Goal: Task Accomplishment & Management: Complete application form

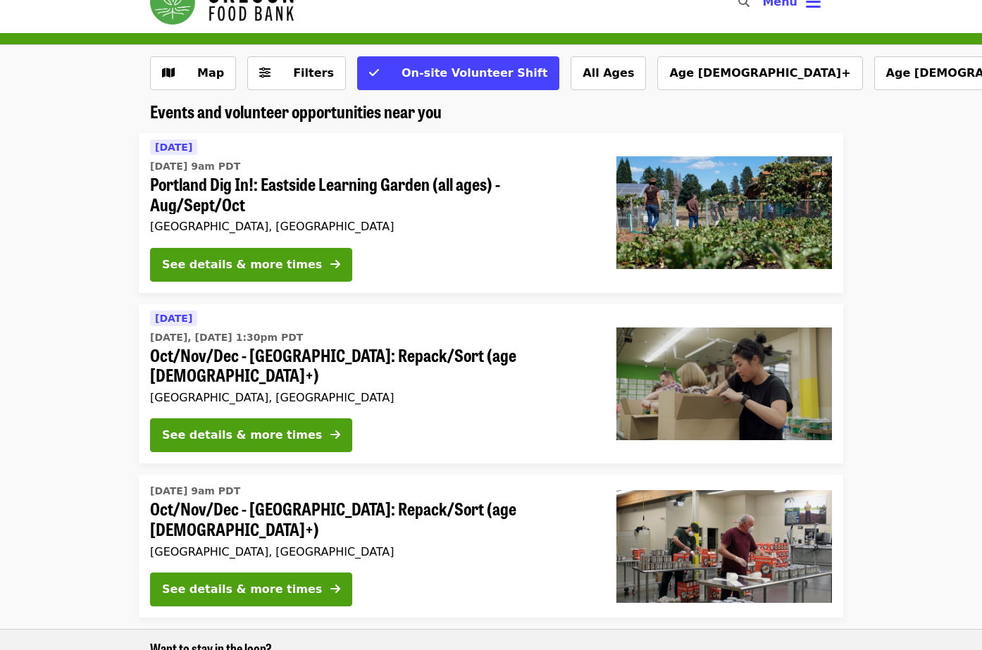
scroll to position [40, 0]
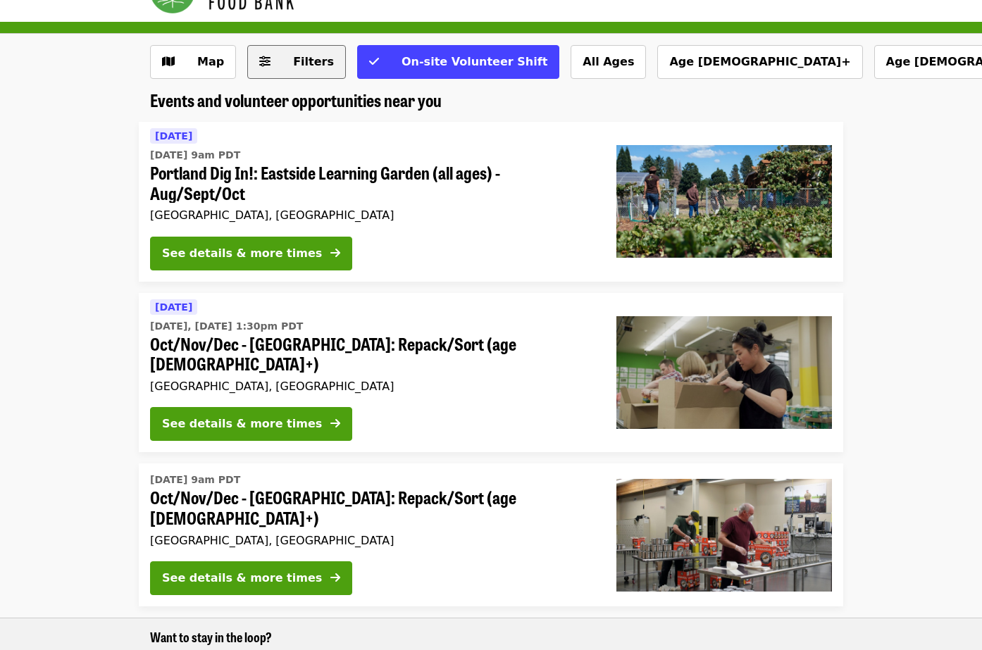
click at [289, 60] on span "Filters" at bounding box center [306, 62] width 55 height 17
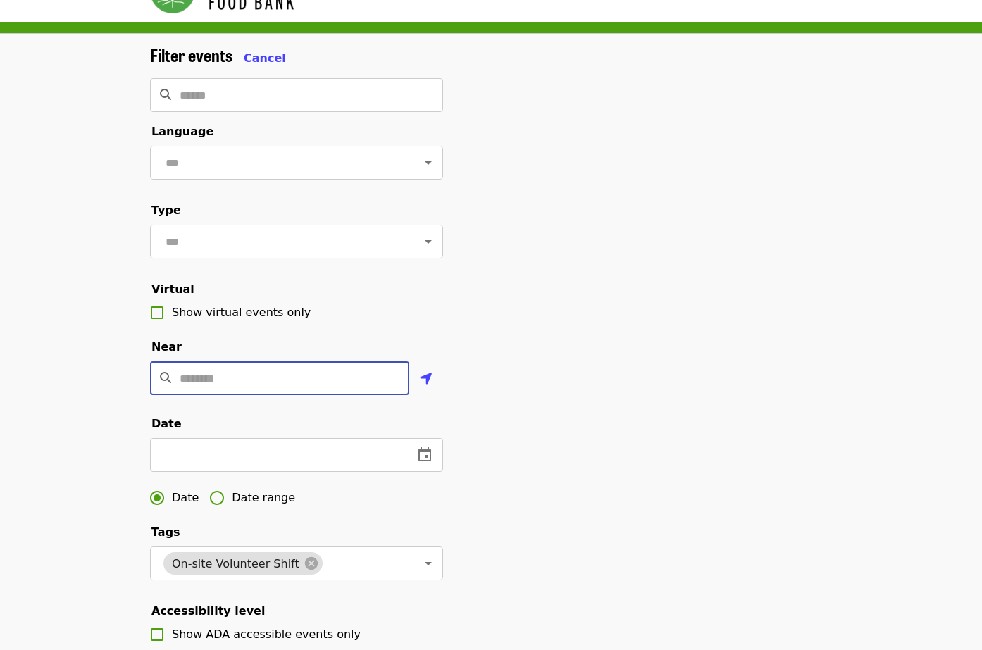
click at [326, 376] on input "Location" at bounding box center [295, 378] width 230 height 34
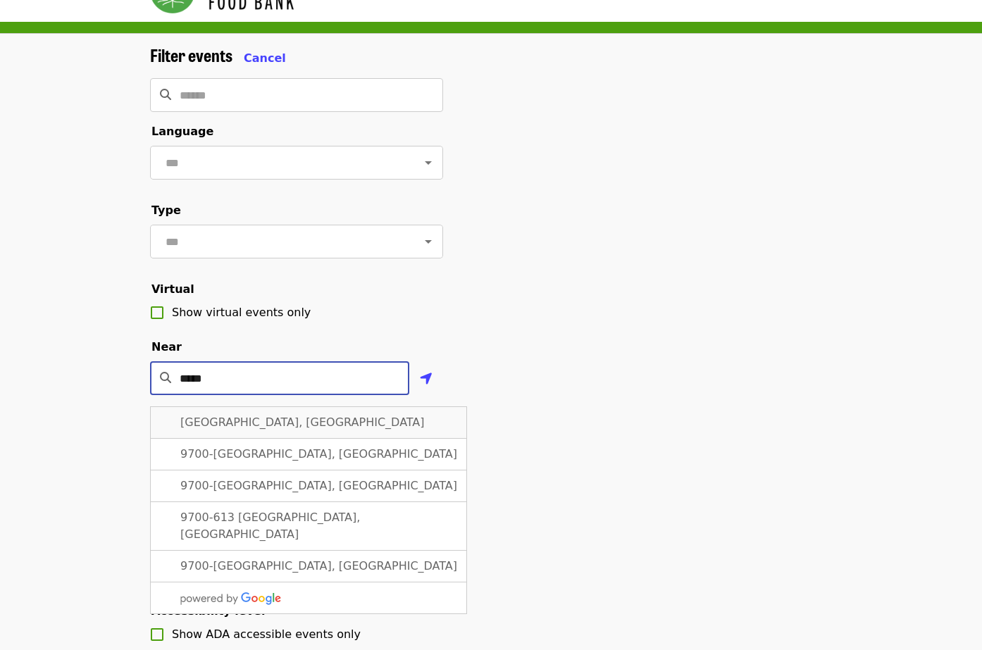
click at [280, 421] on span "[GEOGRAPHIC_DATA], [GEOGRAPHIC_DATA]" at bounding box center [302, 422] width 244 height 13
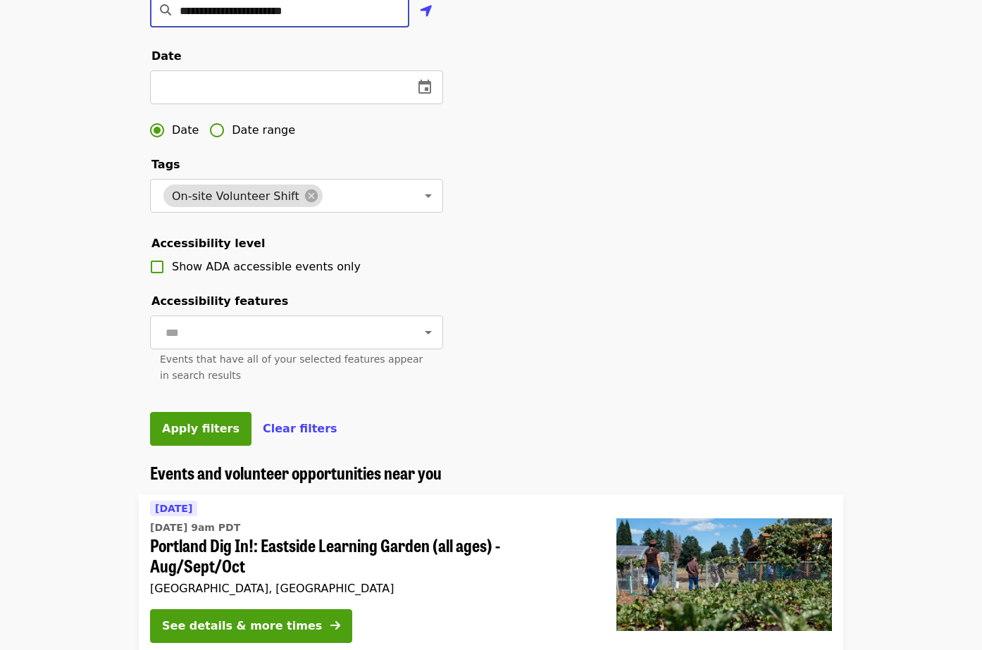
scroll to position [412, 0]
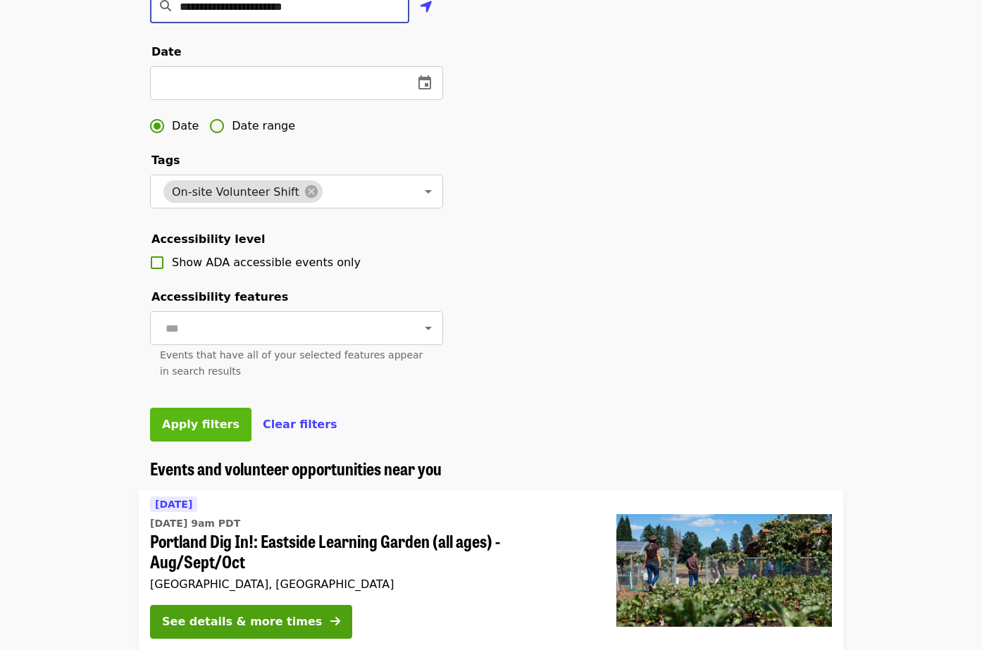
type input "**********"
click at [216, 428] on span "Apply filters" at bounding box center [200, 424] width 77 height 13
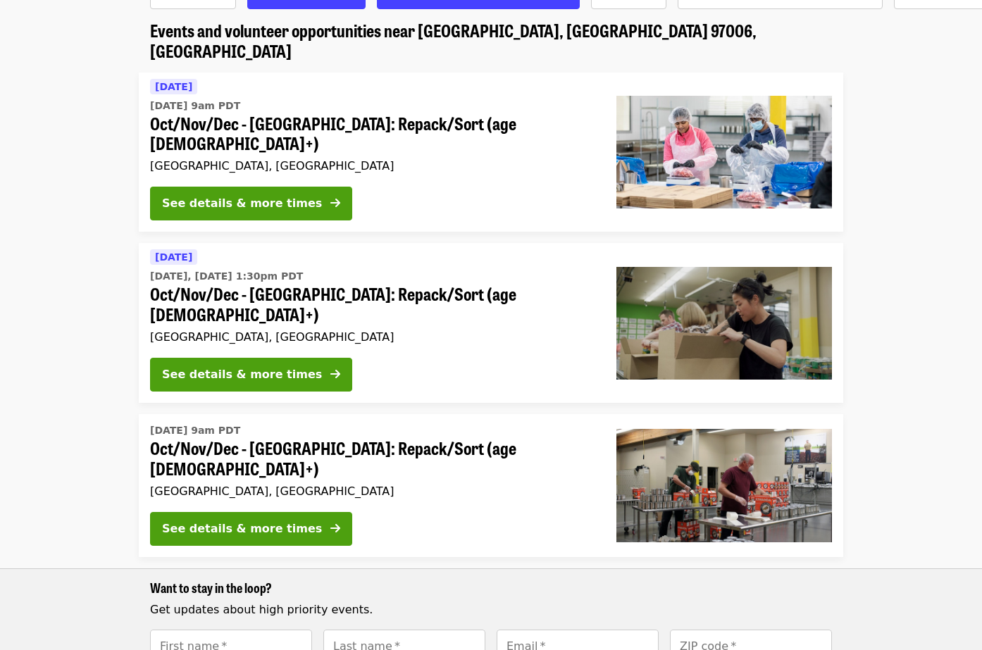
scroll to position [98, 0]
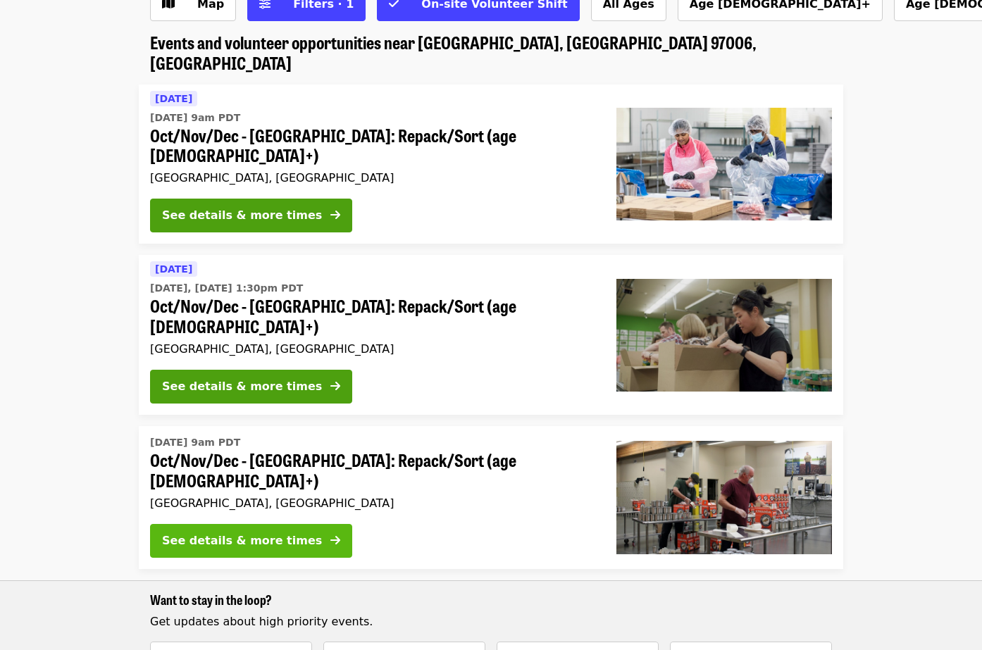
click at [266, 533] on div "See details & more times" at bounding box center [242, 541] width 160 height 17
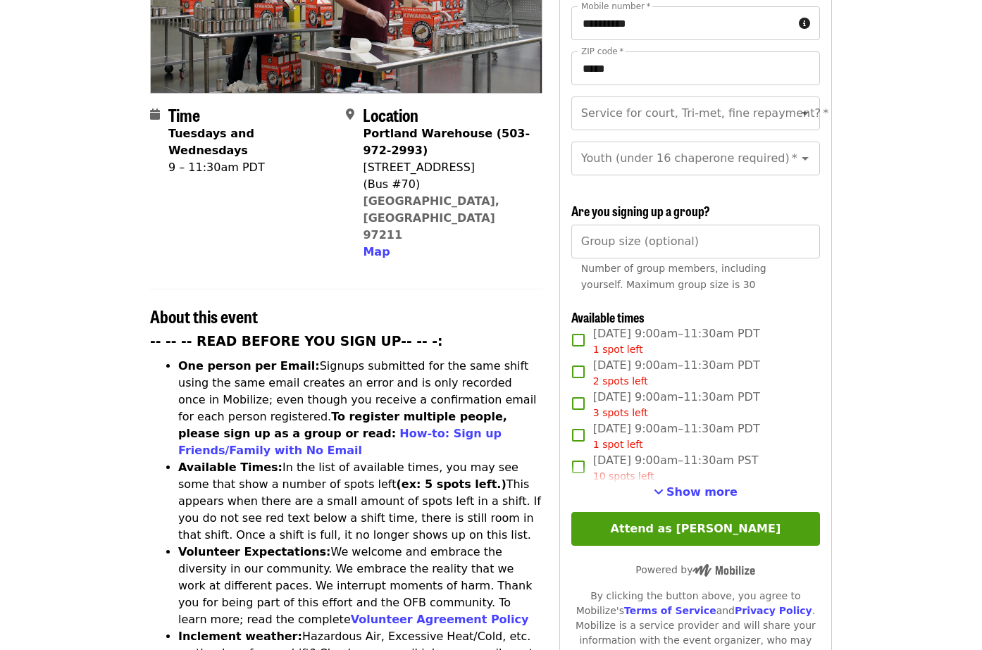
scroll to position [273, 0]
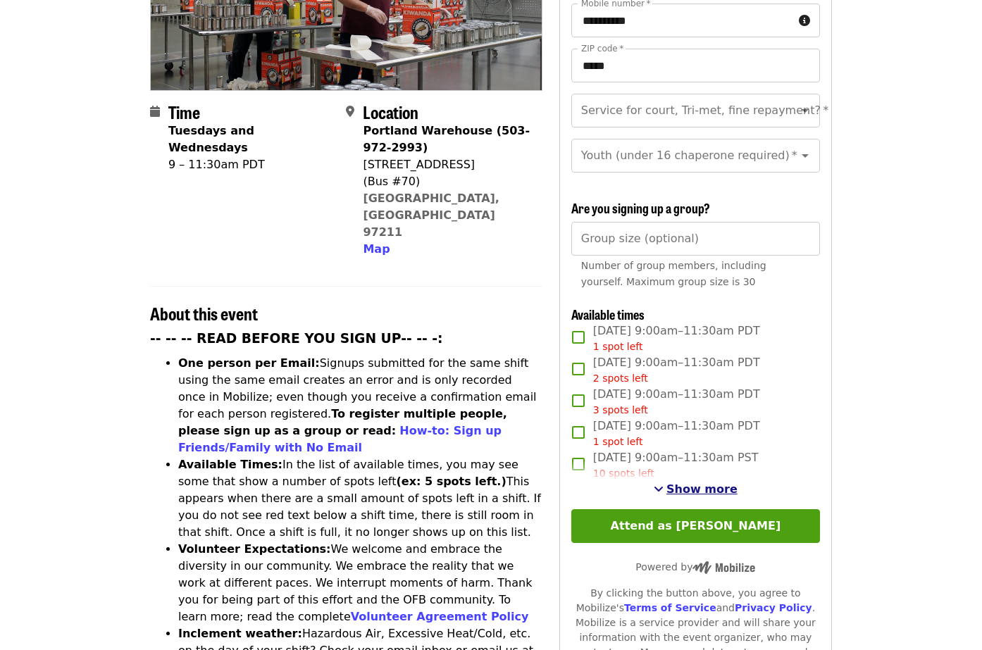
click at [664, 483] on span "See more timeslots" at bounding box center [659, 488] width 10 height 11
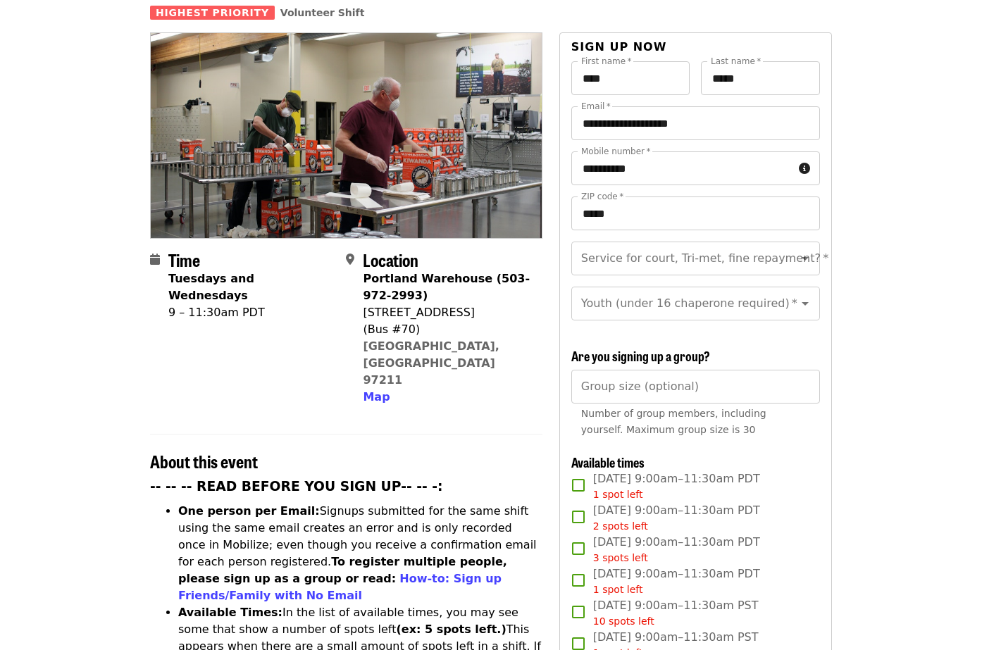
scroll to position [0, 0]
